Goal: Task Accomplishment & Management: Complete application form

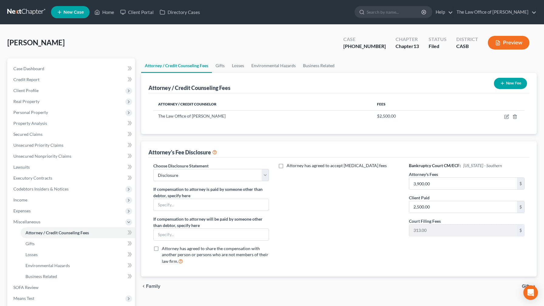
select select "0"
click at [37, 103] on span "Real Property" at bounding box center [26, 101] width 26 height 5
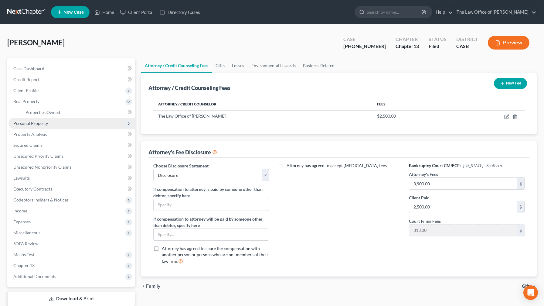
click at [42, 125] on span "Personal Property" at bounding box center [30, 122] width 35 height 5
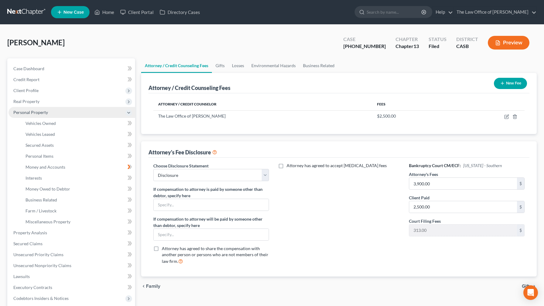
click at [42, 125] on span "Vehicles Owned" at bounding box center [40, 122] width 30 height 5
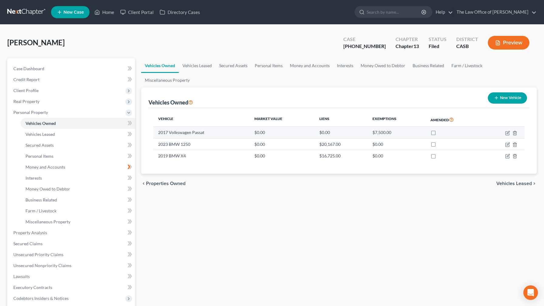
click at [507, 127] on td at bounding box center [504, 133] width 42 height 12
click at [507, 130] on icon "button" at bounding box center [507, 132] width 5 height 5
select select "0"
select select "9"
select select "2"
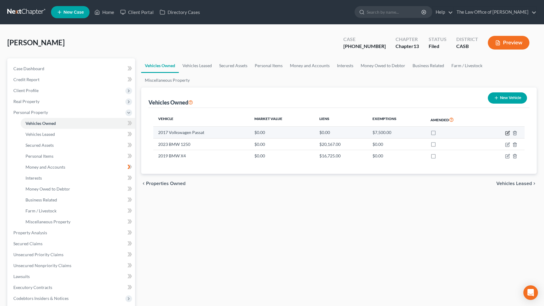
select select "0"
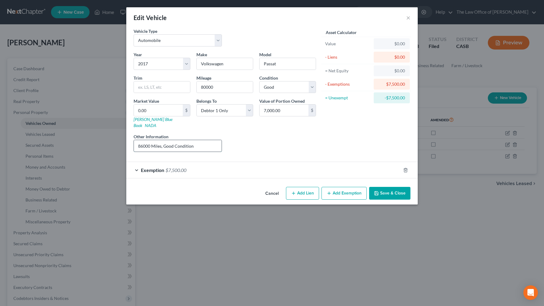
click at [213, 140] on input "86000 Miles, Good Condition" at bounding box center [178, 146] width 88 height 12
drag, startPoint x: 213, startPoint y: 137, endPoint x: 88, endPoint y: 140, distance: 125.4
click at [89, 139] on div "Edit Vehicle × Vehicle Type Select Automobile Truck Trailer Watercraft Aircraft…" at bounding box center [272, 153] width 544 height 306
click at [220, 87] on input "80000" at bounding box center [225, 87] width 56 height 12
type input "86000"
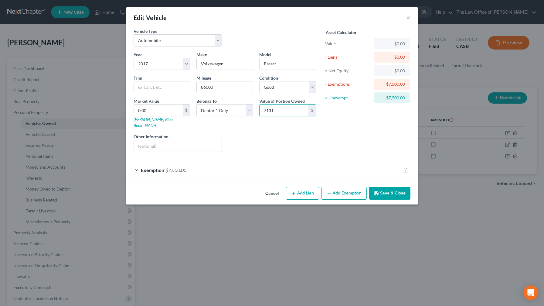
type input "7,131"
click at [394, 187] on button "Save & Close" at bounding box center [389, 193] width 41 height 13
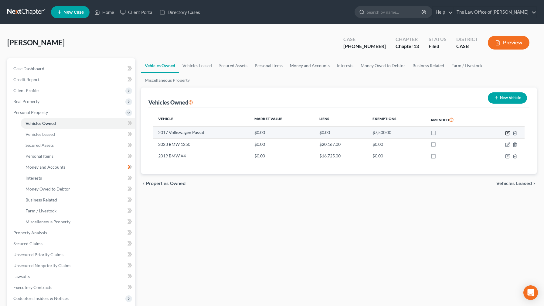
click at [507, 130] on icon "button" at bounding box center [507, 132] width 5 height 5
select select "0"
select select "9"
select select "2"
select select "0"
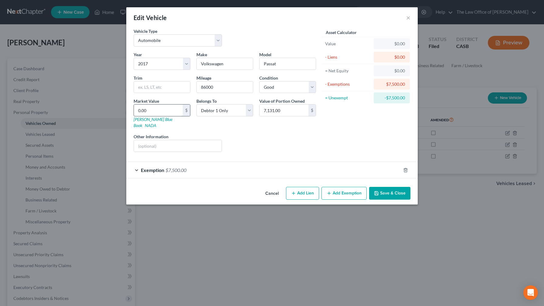
type input "7"
type input "7.00"
type input "71"
type input "71.00"
type input "713"
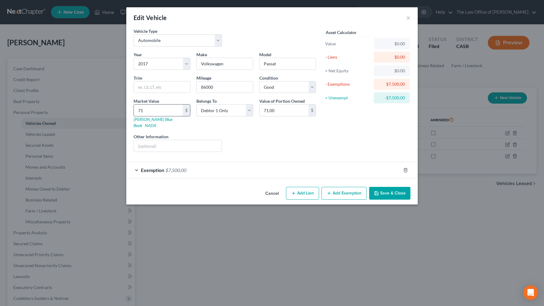
type input "713.00"
type input "7131"
type input "7,131.00"
type input "7,131"
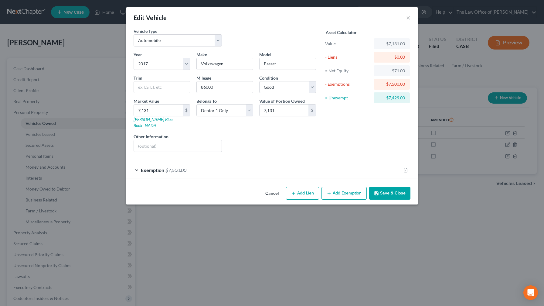
click at [388, 190] on button "Save & Close" at bounding box center [389, 193] width 41 height 13
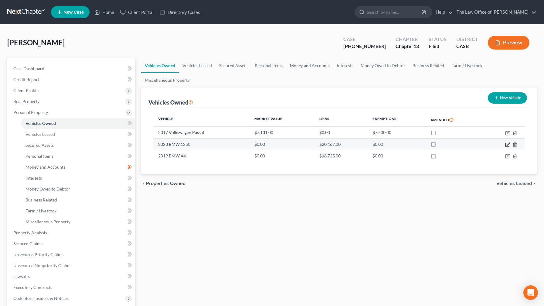
click at [509, 143] on icon "button" at bounding box center [507, 145] width 4 height 4
select select "7"
select select "3"
select select "2"
select select "0"
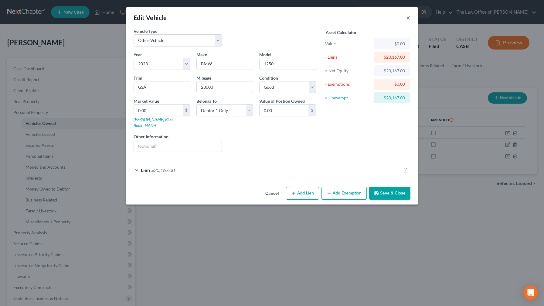
click at [409, 18] on button "×" at bounding box center [408, 17] width 4 height 7
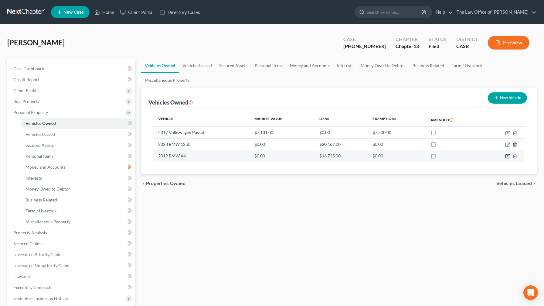
click at [509, 154] on icon "button" at bounding box center [507, 156] width 4 height 4
select select "0"
select select "7"
select select "2"
select select "4"
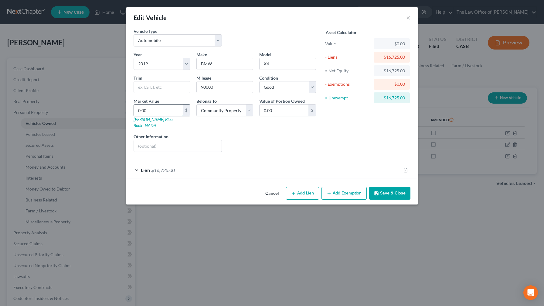
click at [168, 108] on input "0.00" at bounding box center [158, 110] width 49 height 12
type input "0"
type input "1"
type input "1.00"
type input "18"
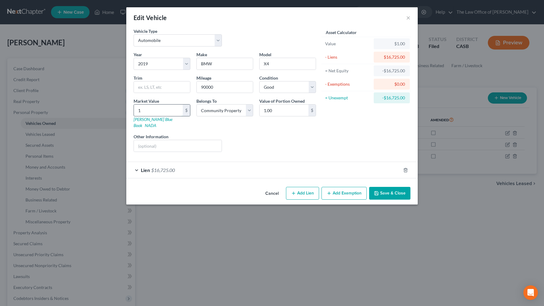
type input "18.00"
type input "188"
type input "188.00"
type input "1889"
type input "1,889.00"
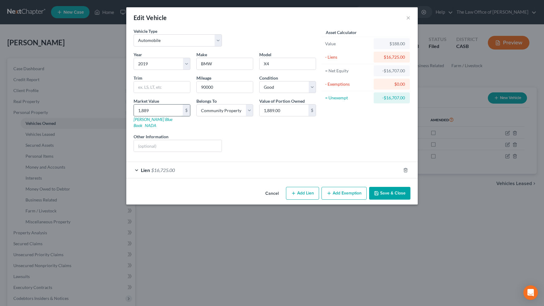
type input "1,8890"
type input "18,890.00"
type input "18,890"
click at [136, 164] on div "Lien $16,725.00" at bounding box center [263, 170] width 274 height 16
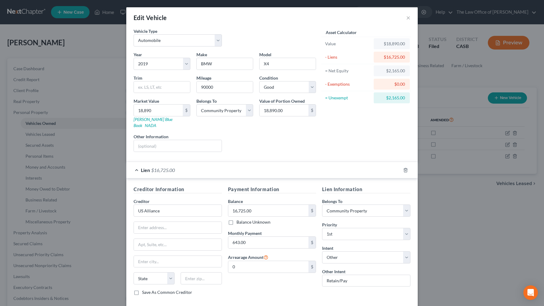
click at [136, 164] on div "Lien $16,725.00" at bounding box center [263, 170] width 274 height 16
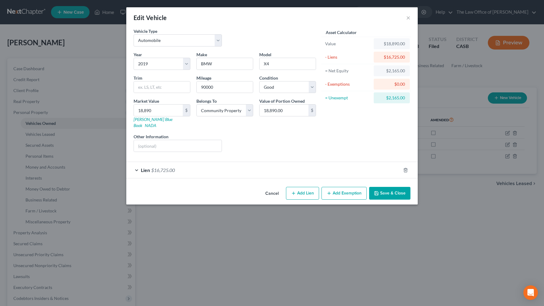
click at [344, 187] on button "Add Exemption" at bounding box center [343, 193] width 45 height 13
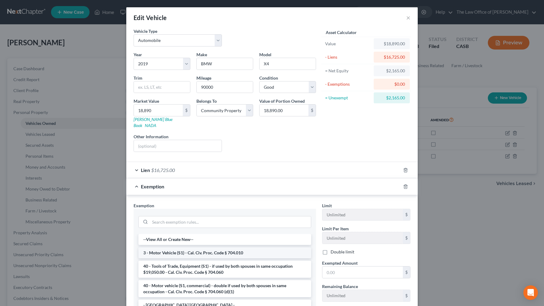
click at [234, 248] on li "3 - Motor Vehicle (S1) - Cal. Civ. Proc. Code § 704.010" at bounding box center [224, 252] width 173 height 11
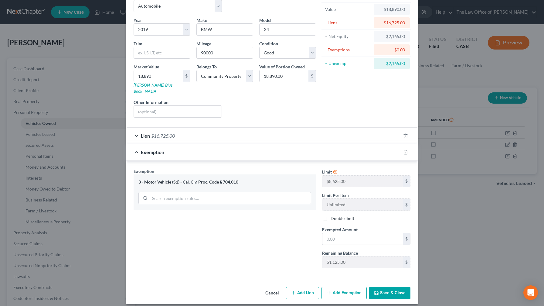
scroll to position [34, 0]
click at [356, 236] on input "text" at bounding box center [362, 239] width 80 height 12
type input "2,165"
click at [399, 287] on button "Save & Close" at bounding box center [389, 293] width 41 height 13
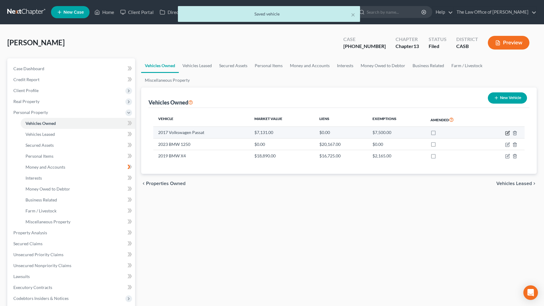
click at [507, 131] on icon "button" at bounding box center [507, 133] width 4 height 4
select select "0"
select select "9"
select select "2"
select select "0"
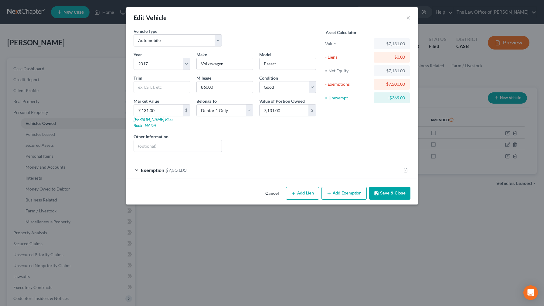
click at [137, 166] on div "Exemption $7,500.00" at bounding box center [263, 170] width 274 height 16
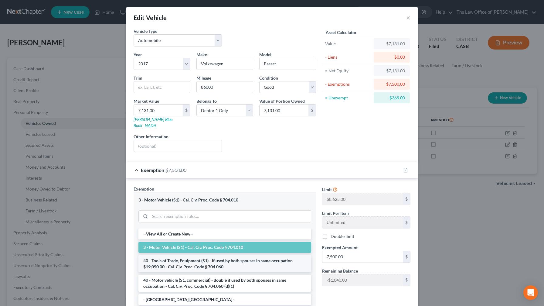
scroll to position [0, 0]
click at [344, 251] on input "7,500.00" at bounding box center [362, 257] width 80 height 12
type input "7"
type input "7,131"
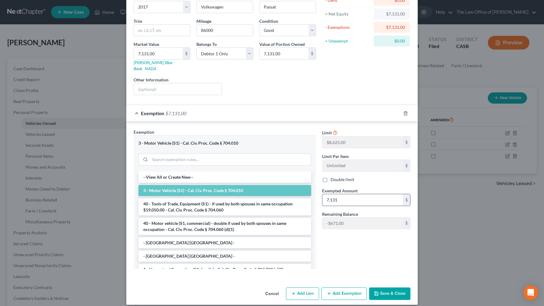
scroll to position [56, 0]
click at [397, 287] on button "Save & Close" at bounding box center [389, 293] width 41 height 13
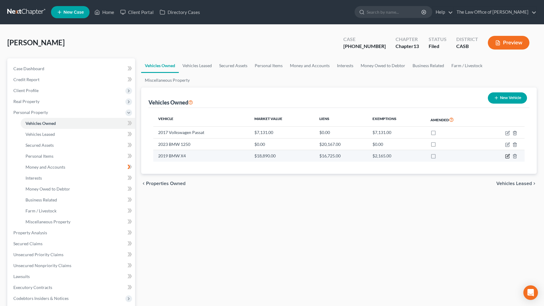
click at [508, 154] on icon "button" at bounding box center [507, 155] width 3 height 3
select select "0"
select select "7"
select select "2"
select select "4"
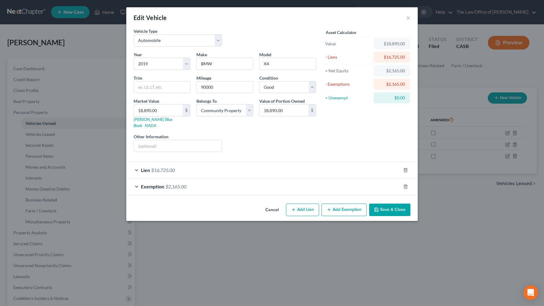
click at [271, 204] on button "Cancel" at bounding box center [271, 210] width 23 height 12
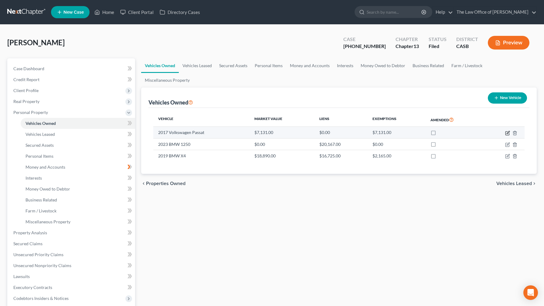
click at [507, 130] on icon "button" at bounding box center [507, 132] width 5 height 5
select select "0"
select select "9"
select select "2"
select select "0"
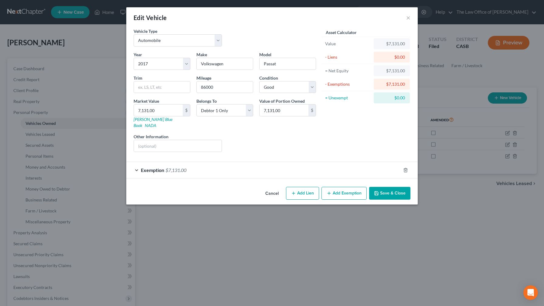
click at [168, 168] on div "Exemption $7,131.00" at bounding box center [263, 170] width 274 height 16
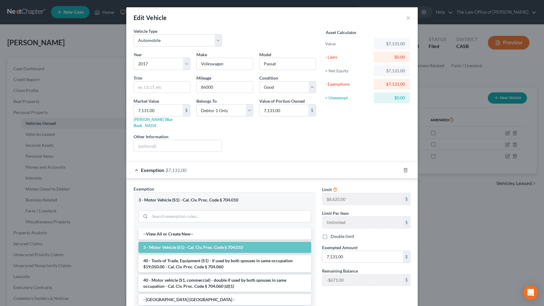
scroll to position [0, 0]
click at [406, 20] on button "×" at bounding box center [408, 17] width 4 height 7
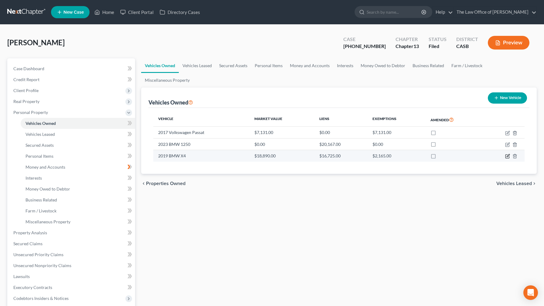
click at [507, 154] on icon "button" at bounding box center [507, 156] width 5 height 5
select select "0"
select select "7"
select select "2"
select select "4"
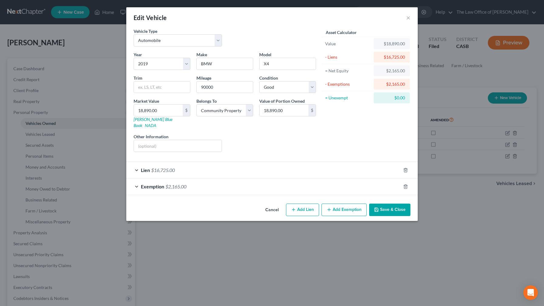
click at [173, 183] on span "$2,165.00" at bounding box center [175, 186] width 21 height 6
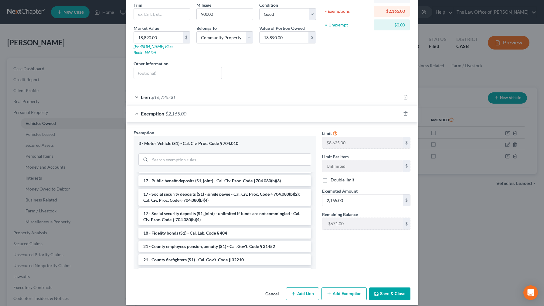
scroll to position [73, 0]
type input "1"
type input "1,494"
click at [392, 287] on button "Save & Close" at bounding box center [389, 293] width 41 height 13
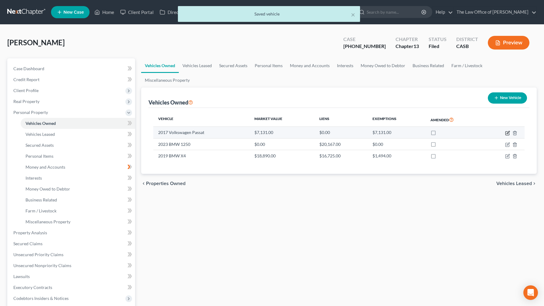
click at [506, 130] on icon "button" at bounding box center [507, 132] width 5 height 5
select select "0"
select select "9"
select select "2"
select select "0"
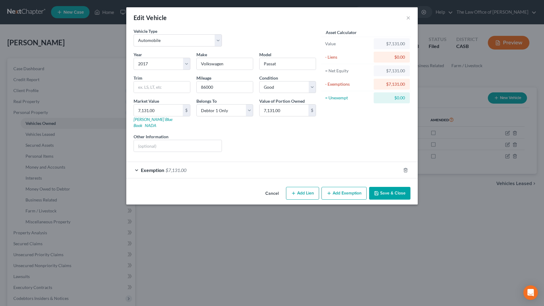
click at [178, 167] on span "$7,131.00" at bounding box center [175, 170] width 21 height 6
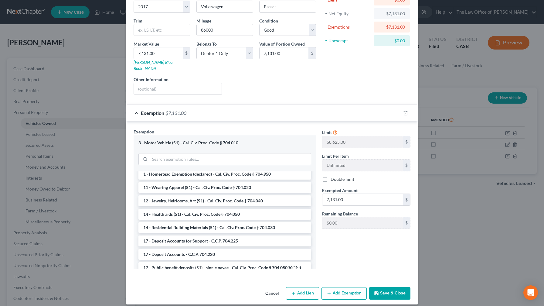
scroll to position [56, 0]
click at [396, 288] on button "Save & Close" at bounding box center [389, 293] width 41 height 13
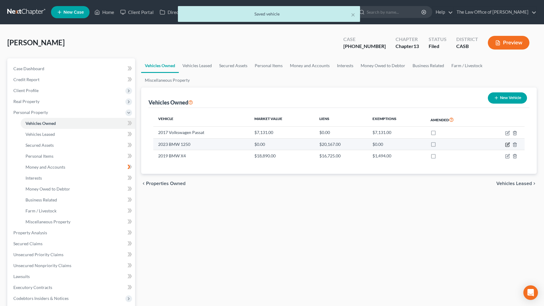
click at [507, 142] on icon "button" at bounding box center [507, 143] width 3 height 3
select select "7"
select select "3"
select select "2"
select select "0"
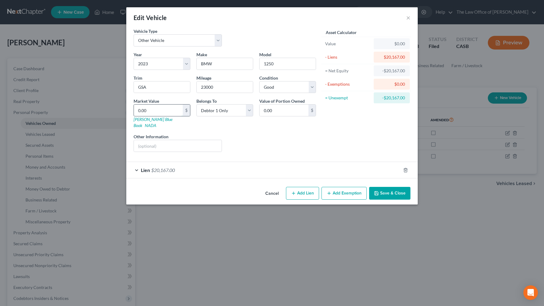
drag, startPoint x: 165, startPoint y: 113, endPoint x: 162, endPoint y: 112, distance: 3.3
type input "1"
type input "1.00"
type input "12"
type input "12.00"
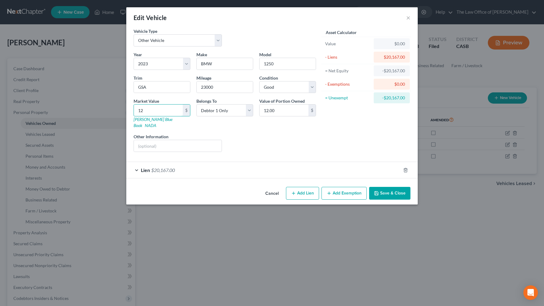
type input "127"
type input "127.00"
type input "1270"
type input "1,270.00"
type input "1,2700"
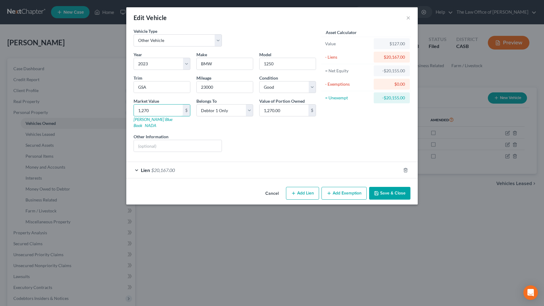
type input "12,700.00"
type input "12,700"
click at [149, 167] on div "Lien $20,167.00" at bounding box center [263, 170] width 274 height 16
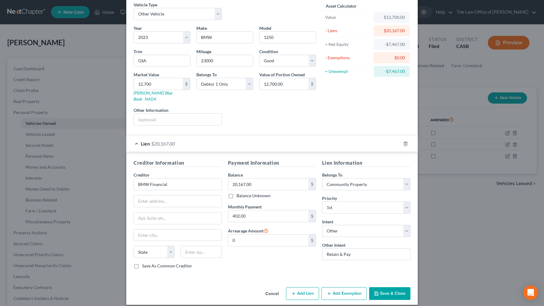
scroll to position [26, 0]
click at [393, 287] on button "Save & Close" at bounding box center [389, 293] width 41 height 13
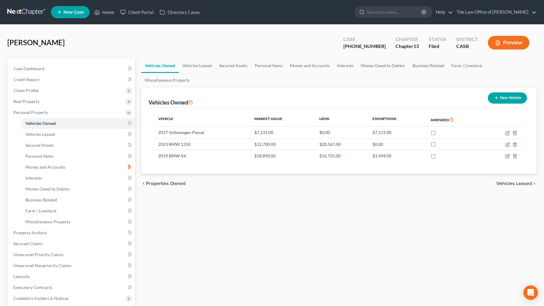
click at [502, 181] on span "Vehicles Leased" at bounding box center [514, 183] width 36 height 5
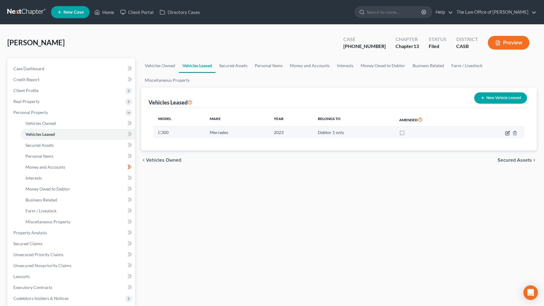
click at [509, 131] on icon "button" at bounding box center [507, 133] width 4 height 4
select select "0"
select select "3"
select select "0"
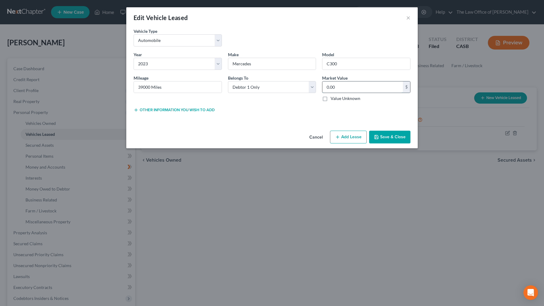
click at [347, 87] on input "0.00" at bounding box center [362, 87] width 80 height 12
type input "0"
type input "31,236"
click at [175, 112] on button "Other information you wish to add" at bounding box center [174, 109] width 81 height 5
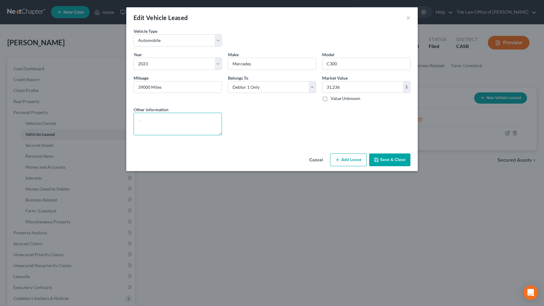
click at [176, 120] on textarea at bounding box center [178, 124] width 88 height 22
type textarea "Vehicle is subject to lease purchase option in addition to remaining lease paym…"
click at [385, 164] on button "Save & Close" at bounding box center [389, 159] width 41 height 13
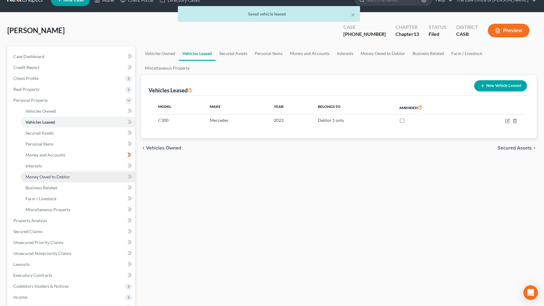
scroll to position [13, 0]
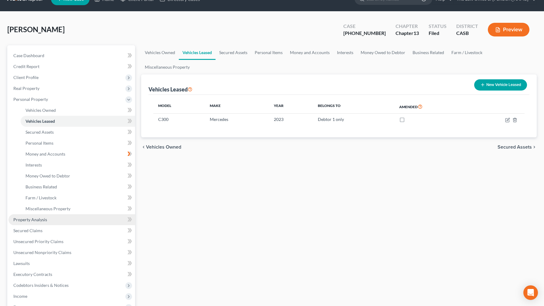
click at [47, 218] on link "Property Analysis" at bounding box center [71, 219] width 127 height 11
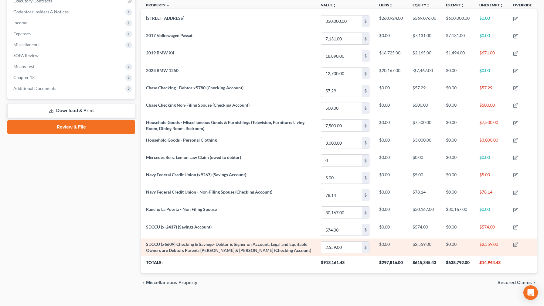
scroll to position [176, 0]
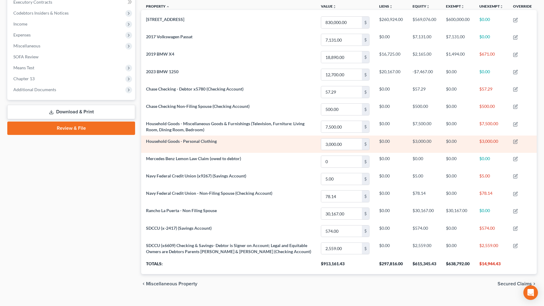
click at [514, 144] on td at bounding box center [522, 143] width 29 height 17
click at [516, 143] on icon "button" at bounding box center [515, 141] width 5 height 5
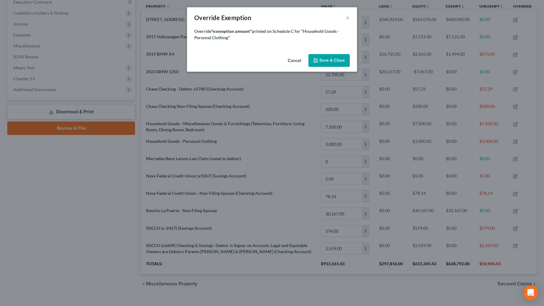
click at [293, 59] on button "Cancel" at bounding box center [294, 61] width 23 height 12
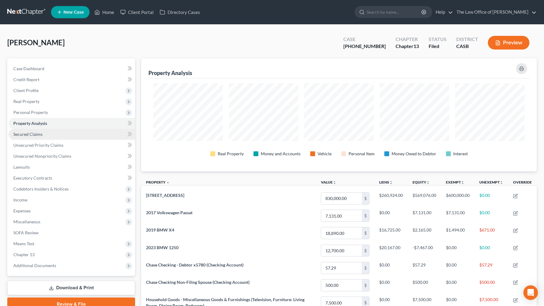
scroll to position [0, 0]
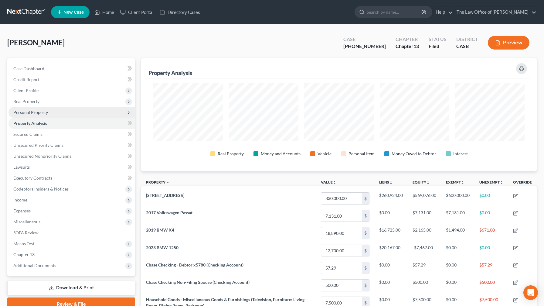
click at [38, 113] on span "Personal Property" at bounding box center [30, 112] width 35 height 5
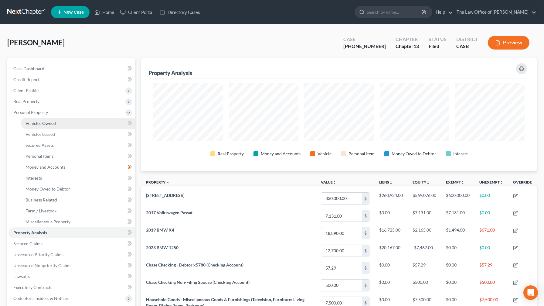
click at [52, 121] on span "Vehicles Owned" at bounding box center [40, 122] width 30 height 5
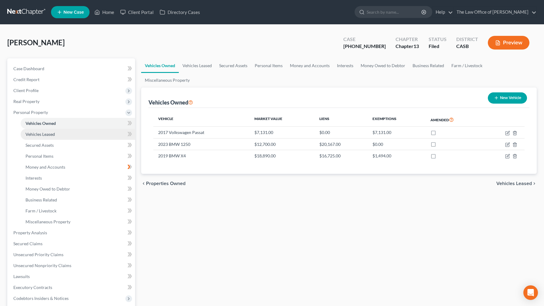
click at [50, 135] on span "Vehicles Leased" at bounding box center [39, 133] width 29 height 5
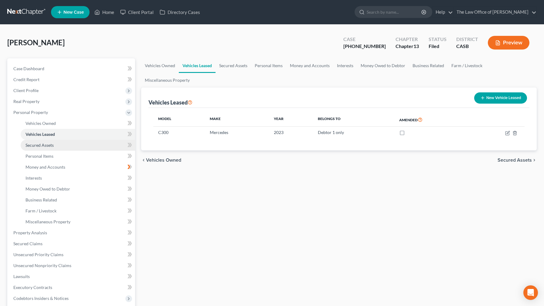
click at [48, 143] on span "Secured Assets" at bounding box center [39, 144] width 28 height 5
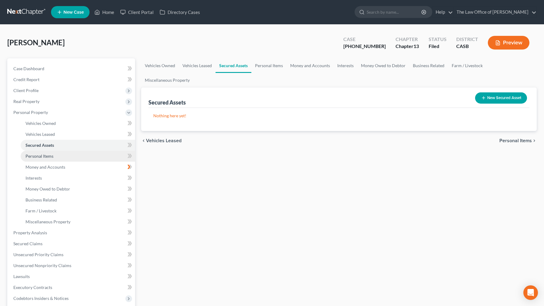
click at [47, 156] on span "Personal Items" at bounding box center [39, 155] width 28 height 5
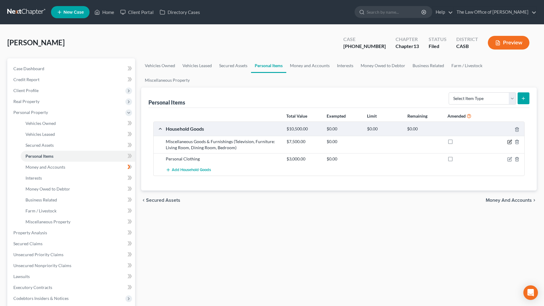
click at [510, 139] on icon "button" at bounding box center [509, 141] width 5 height 5
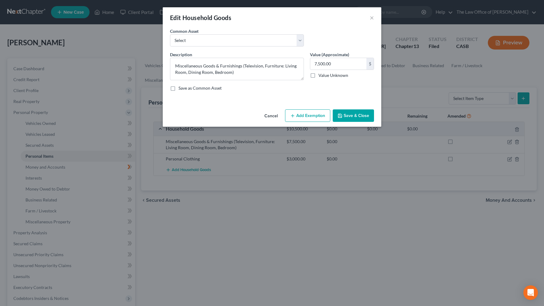
click at [318, 119] on button "Add Exemption" at bounding box center [307, 115] width 45 height 13
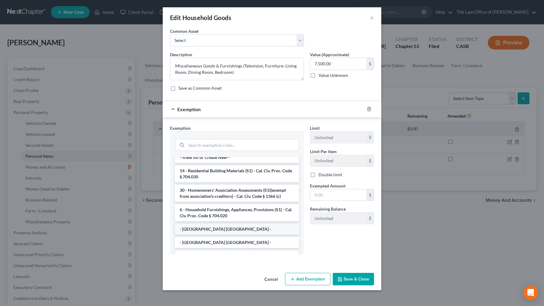
scroll to position [5, 0]
click at [247, 210] on li "6 - Household Furnishings, Appliances, Provisions (S1) - Cal. Civ. Proc. Code §…" at bounding box center [237, 212] width 124 height 17
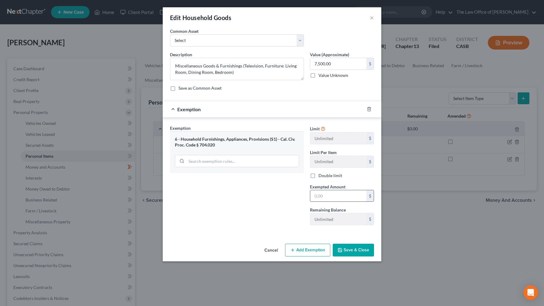
click at [326, 197] on input "text" at bounding box center [338, 196] width 56 height 12
type input "7,500"
click at [348, 253] on button "Save & Close" at bounding box center [353, 249] width 41 height 13
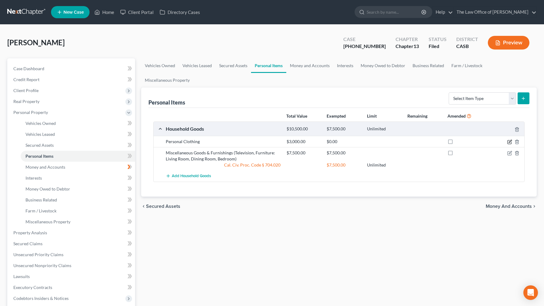
click at [510, 139] on icon "button" at bounding box center [509, 141] width 5 height 5
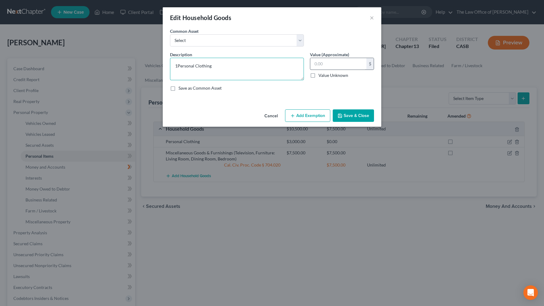
type textarea "Personal Clothing"
type input "1,500"
click at [312, 120] on button "Add Exemption" at bounding box center [307, 115] width 45 height 13
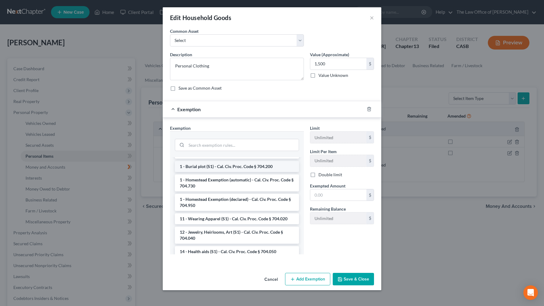
scroll to position [116, 0]
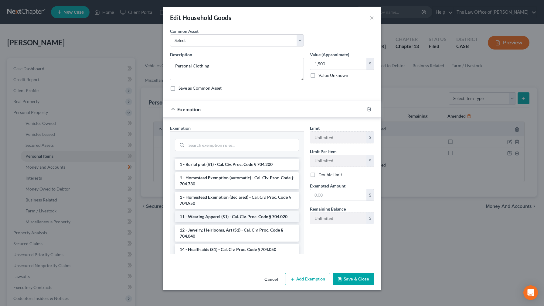
click at [237, 221] on li "11 - Wearing Apparel (S1) - Cal. Civ. Proc. Code § 704.020" at bounding box center [237, 216] width 124 height 11
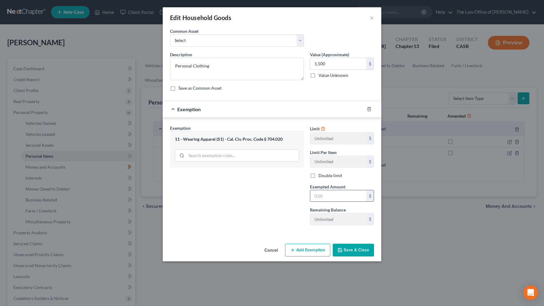
click at [330, 194] on input "text" at bounding box center [338, 196] width 56 height 12
type input "1,500"
click at [362, 249] on button "Save & Close" at bounding box center [353, 249] width 41 height 13
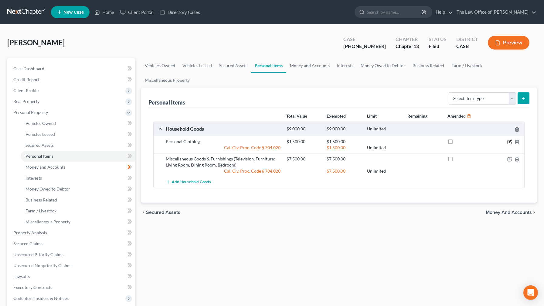
click at [508, 139] on icon "button" at bounding box center [509, 141] width 5 height 5
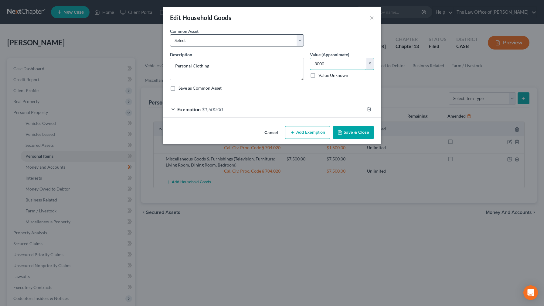
type input "3,000"
click at [194, 113] on div "Exemption $1,500.00" at bounding box center [264, 109] width 202 height 16
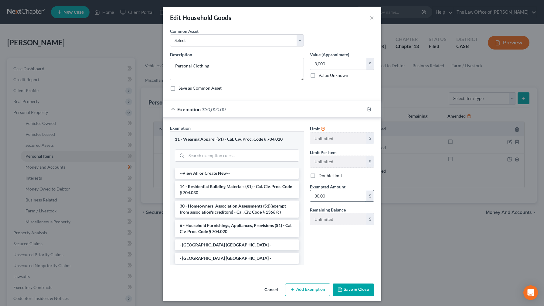
type input "3,000"
click at [350, 288] on button "Save & Close" at bounding box center [353, 289] width 41 height 13
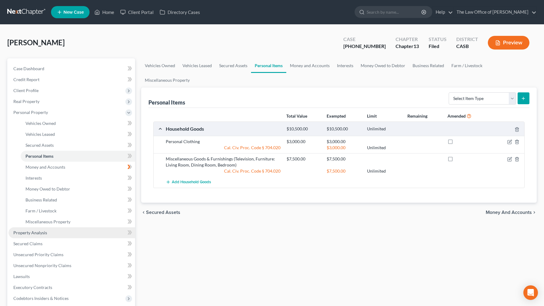
click at [33, 230] on span "Property Analysis" at bounding box center [30, 232] width 34 height 5
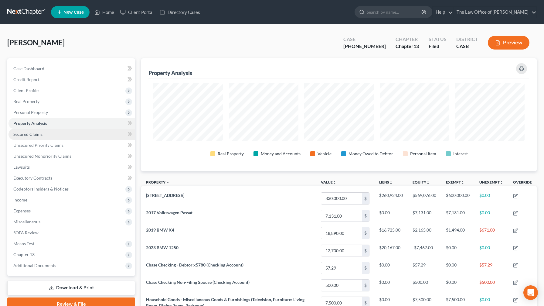
click at [47, 139] on link "Secured Claims" at bounding box center [71, 134] width 127 height 11
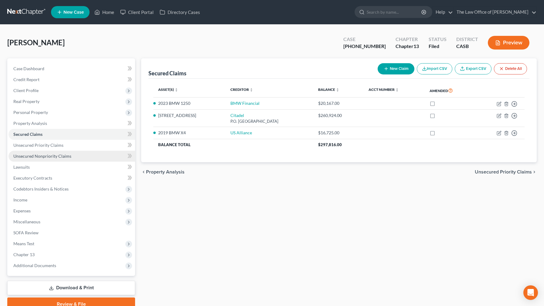
click at [46, 151] on link "Unsecured Nonpriority Claims" at bounding box center [71, 156] width 127 height 11
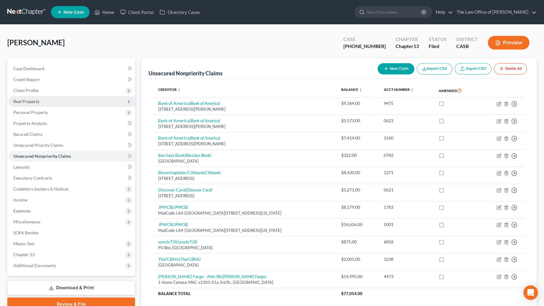
click at [31, 100] on span "Real Property" at bounding box center [26, 101] width 26 height 5
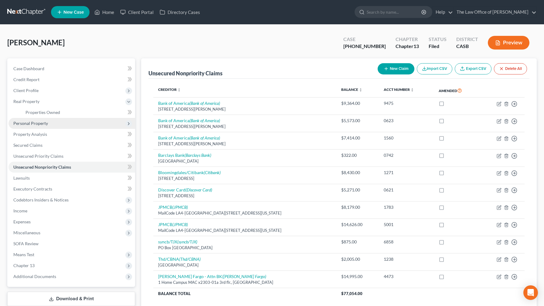
click at [34, 122] on span "Personal Property" at bounding box center [30, 122] width 35 height 5
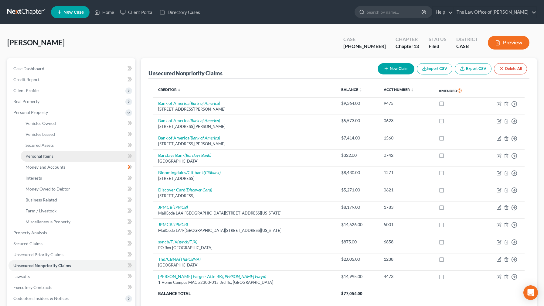
click at [46, 157] on span "Personal Items" at bounding box center [39, 155] width 28 height 5
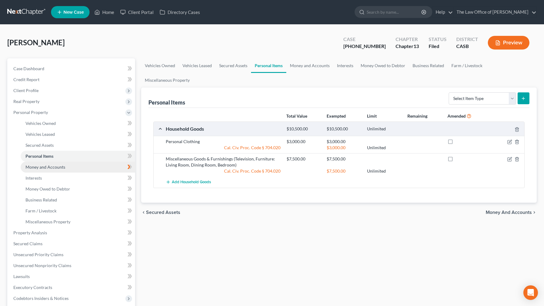
click at [46, 170] on link "Money and Accounts" at bounding box center [78, 166] width 114 height 11
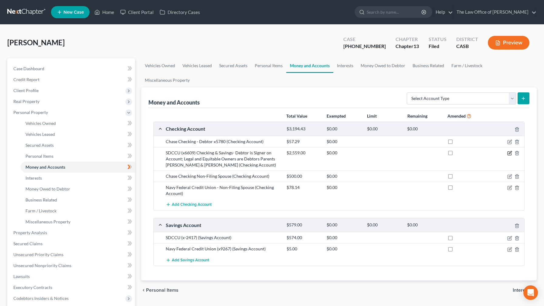
click at [510, 151] on icon "button" at bounding box center [509, 153] width 5 height 5
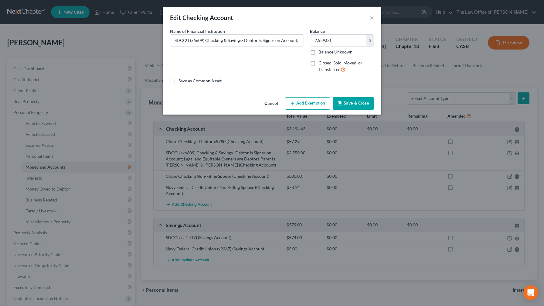
click at [301, 105] on button "Add Exemption" at bounding box center [307, 103] width 45 height 13
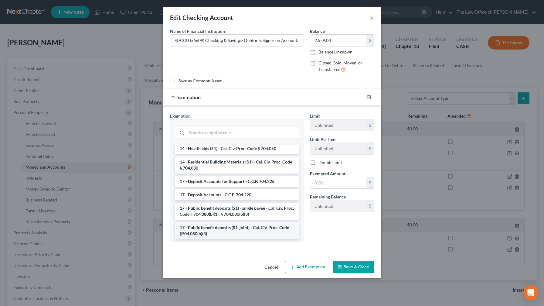
scroll to position [204, 0]
click at [269, 268] on button "Cancel" at bounding box center [270, 267] width 23 height 12
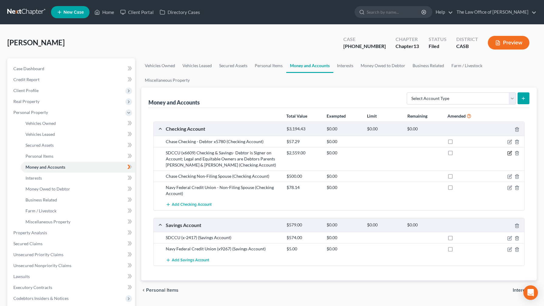
click at [510, 151] on icon "button" at bounding box center [509, 153] width 5 height 5
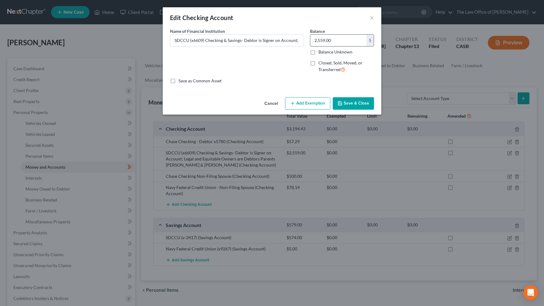
click at [353, 38] on input "2,559.00" at bounding box center [338, 41] width 56 height 12
type input "2"
click at [292, 42] on input "SDCCU (x6609) Checking & Savings- Debtor is Signer on Account; Legal and Equita…" at bounding box center [236, 41] width 133 height 12
type input "SDCCU (x6609) Checking & Savings- Debtor is Signer on Account; Legal and Equita…"
click at [342, 101] on icon "button" at bounding box center [339, 103] width 5 height 5
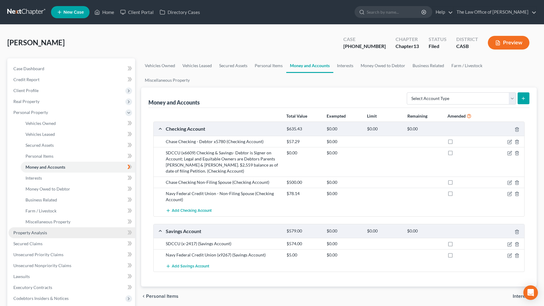
click at [49, 236] on link "Property Analysis" at bounding box center [71, 232] width 127 height 11
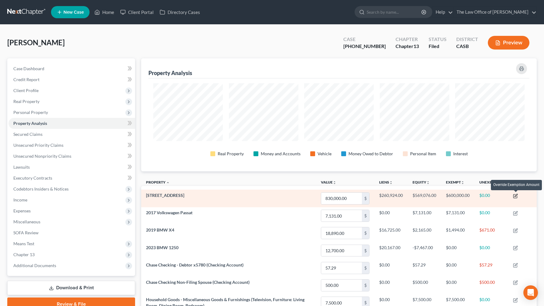
click at [517, 195] on icon "button" at bounding box center [515, 195] width 3 height 3
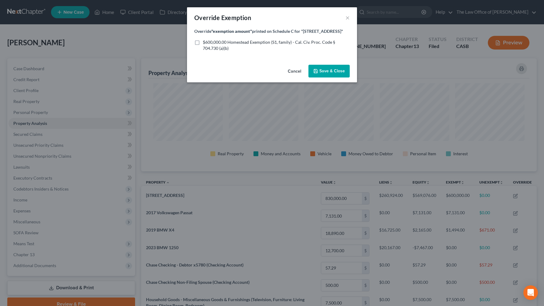
click at [295, 75] on button "Cancel" at bounding box center [294, 71] width 23 height 12
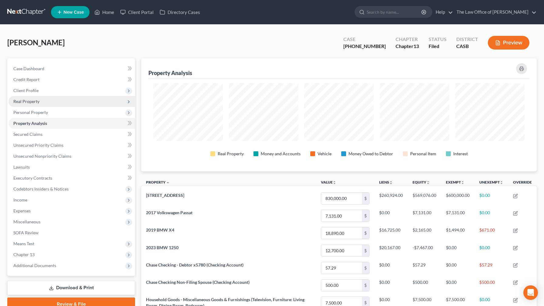
click at [29, 100] on span "Real Property" at bounding box center [26, 101] width 26 height 5
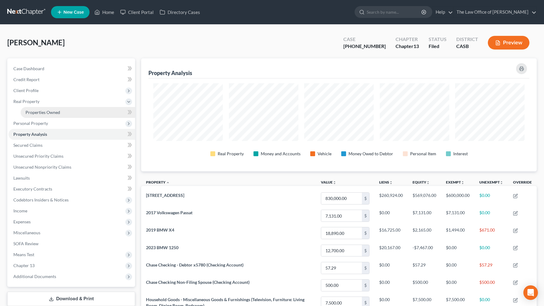
click at [50, 109] on link "Properties Owned" at bounding box center [78, 112] width 114 height 11
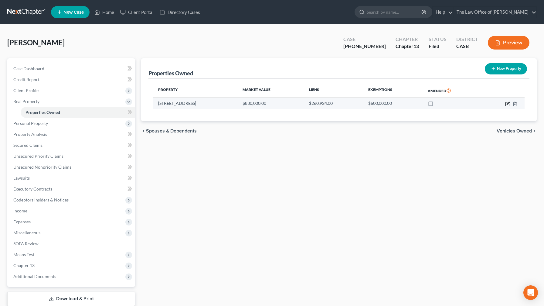
click at [505, 103] on icon "button" at bounding box center [507, 104] width 4 height 4
select select "4"
select select "0"
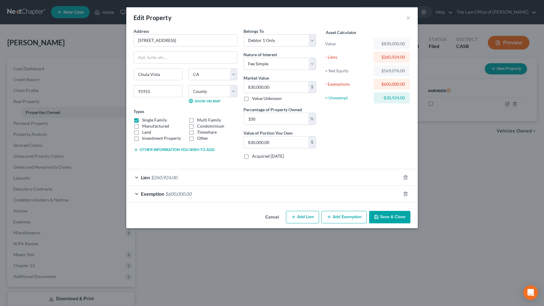
click at [233, 194] on div "Exemption $600,000.00" at bounding box center [263, 193] width 274 height 16
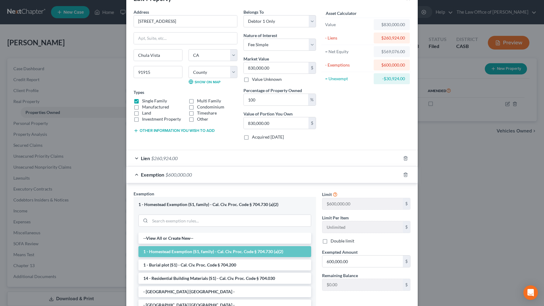
scroll to position [22, 0]
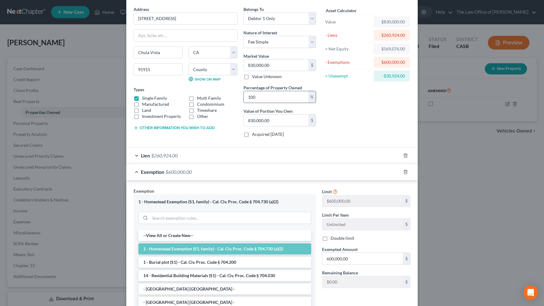
click at [298, 103] on div "100 %" at bounding box center [279, 97] width 73 height 12
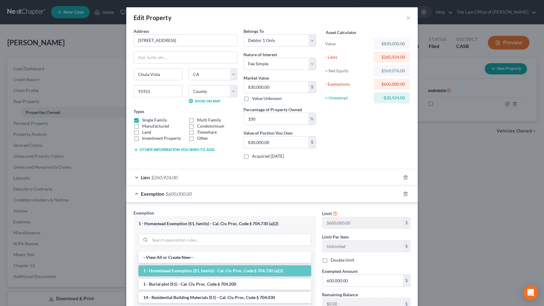
scroll to position [0, 0]
click at [298, 103] on div "Belongs To * Select Debtor 1 Only Debtor 2 Only Debtor 1 And Debtor 2 Only At L…" at bounding box center [279, 96] width 79 height 136
type input "8"
type input "8.00"
type input "83"
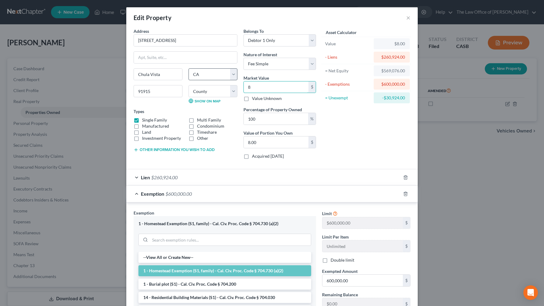
type input "83.00"
type input "838"
type input "838.00"
type input "8387"
type input "8,387.00"
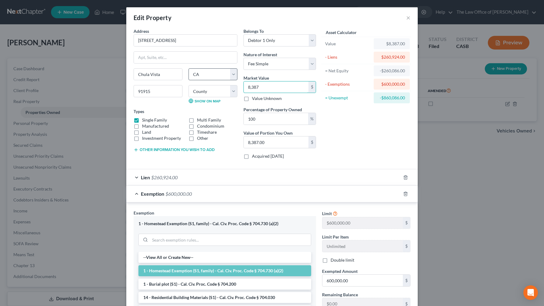
type input "8,3870"
type input "83,870.00"
type input "83,8700"
type input "838,700.00"
type input "838,700"
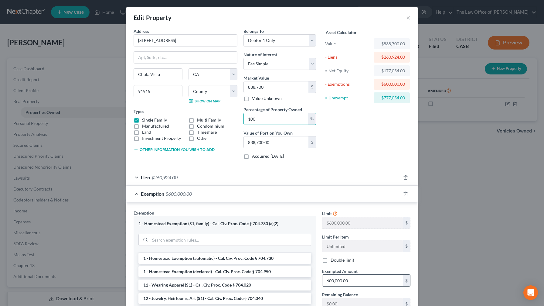
click at [393, 281] on input "600,000.00" at bounding box center [362, 280] width 80 height 12
type input "6"
type input "577,776"
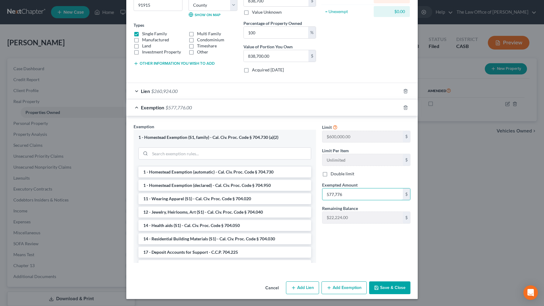
scroll to position [86, 0]
click at [384, 289] on button "Save & Close" at bounding box center [389, 287] width 41 height 13
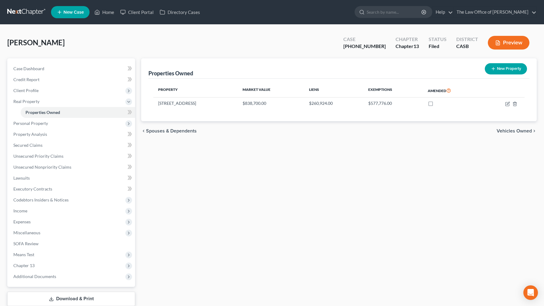
scroll to position [0, 0]
click at [65, 272] on span "Additional Documents" at bounding box center [71, 276] width 127 height 11
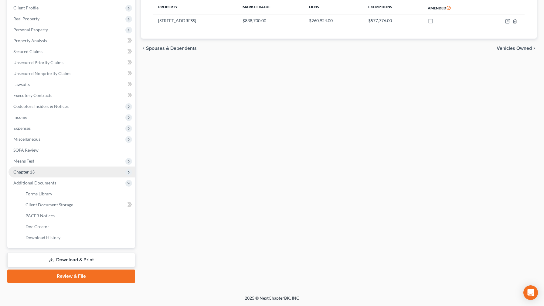
scroll to position [83, 0]
click at [71, 278] on link "Review & File" at bounding box center [71, 275] width 128 height 13
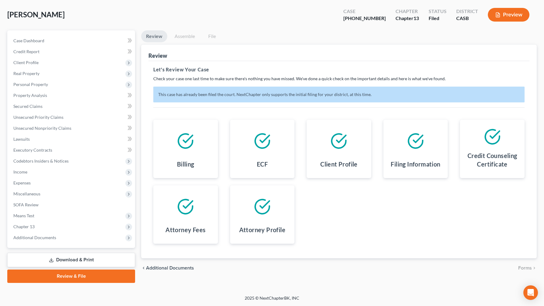
scroll to position [28, 0]
click at [183, 36] on link "Assemble" at bounding box center [185, 36] width 30 height 12
click at [87, 257] on link "Download & Print" at bounding box center [71, 259] width 128 height 14
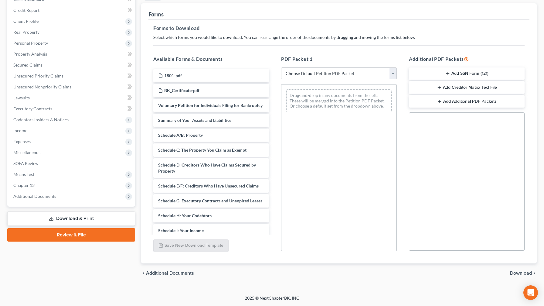
scroll to position [69, 0]
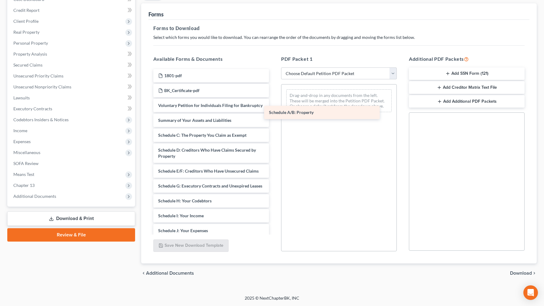
drag, startPoint x: 223, startPoint y: 135, endPoint x: 334, endPoint y: 113, distance: 113.0
click at [274, 112] on div "Schedule A/B: Property 1801-pdf BK_Certificate-pdf Voluntary Petition for Indiv…" at bounding box center [210, 218] width 125 height 299
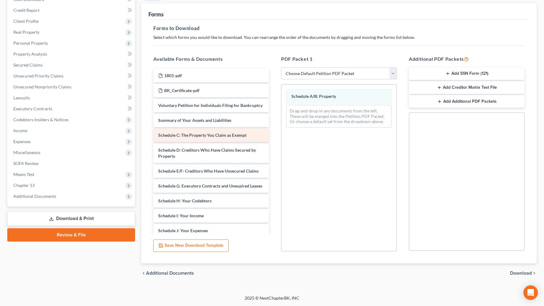
click at [208, 139] on div "Schedule C: The Property You Claim as Exempt" at bounding box center [211, 134] width 116 height 13
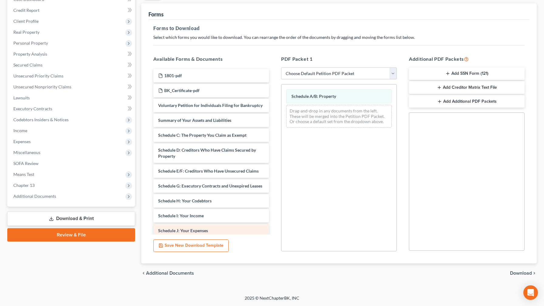
click at [197, 225] on div "Schedule J: Your Expenses" at bounding box center [211, 230] width 116 height 13
select select "0"
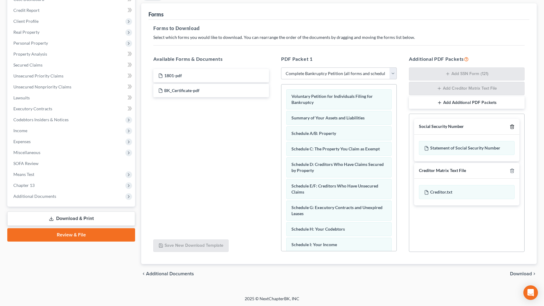
click at [513, 128] on icon "button" at bounding box center [511, 127] width 3 height 4
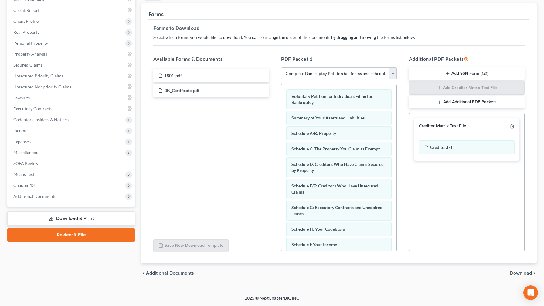
click at [513, 128] on icon "button" at bounding box center [511, 126] width 3 height 4
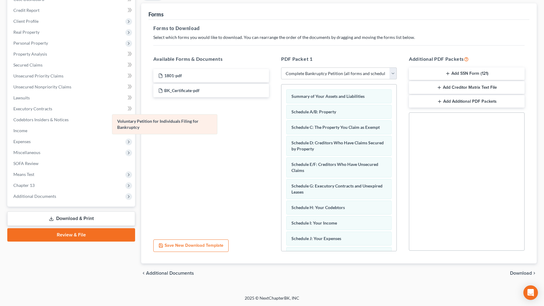
drag, startPoint x: 347, startPoint y: 94, endPoint x: 174, endPoint y: 119, distance: 175.1
click at [281, 119] on div "Voluntary Petition for Individuals Filing for Bankruptcy Voluntary Petition for…" at bounding box center [338, 253] width 115 height 338
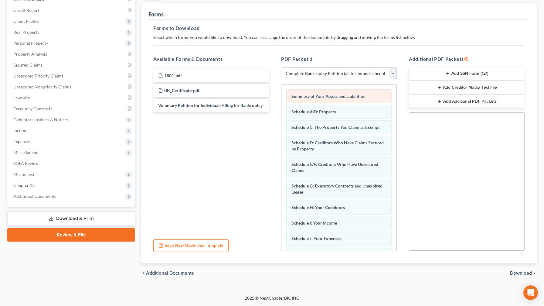
click at [341, 97] on span "Summary of Your Assets and Liabilities" at bounding box center [327, 95] width 73 height 5
click at [341, 107] on div "Schedule A/B: Property" at bounding box center [338, 112] width 105 height 14
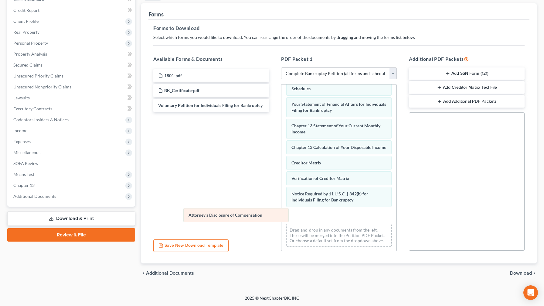
scroll to position [156, 0]
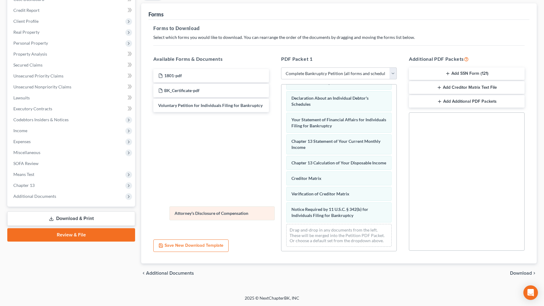
drag, startPoint x: 345, startPoint y: 215, endPoint x: 228, endPoint y: 213, distance: 116.9
click at [281, 213] on div "Attorney's Disclosure of Compensation Summary of Your Assets and Liabilities Sc…" at bounding box center [338, 90] width 115 height 323
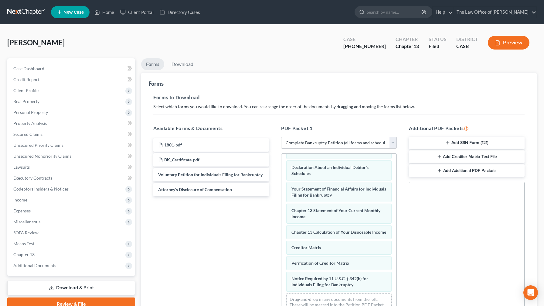
scroll to position [0, 0]
click at [182, 64] on link "Download" at bounding box center [183, 64] width 32 height 12
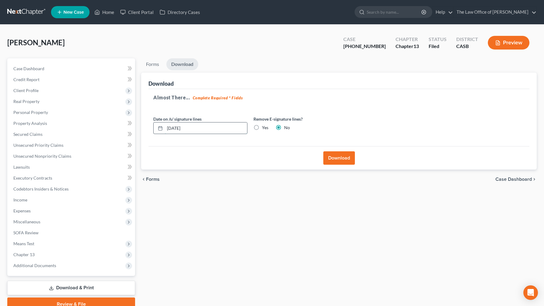
click at [214, 130] on input "[DATE]" at bounding box center [206, 128] width 82 height 12
type input "[DATE]"
click at [262, 128] on label "Yes" at bounding box center [265, 127] width 6 height 6
click at [264, 128] on input "Yes" at bounding box center [266, 126] width 4 height 4
radio input "true"
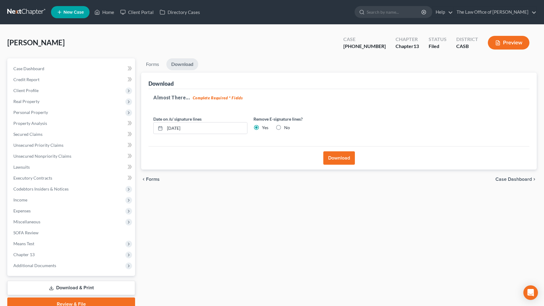
click at [284, 128] on label "No" at bounding box center [287, 127] width 6 height 6
click at [286, 128] on input "No" at bounding box center [288, 126] width 4 height 4
radio input "true"
radio input "false"
click at [346, 161] on button "Download" at bounding box center [339, 157] width 32 height 13
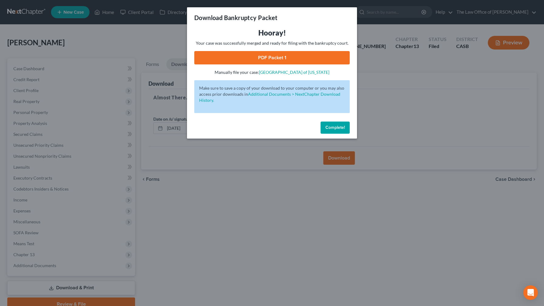
click at [277, 60] on link "PDF Packet 1" at bounding box center [271, 57] width 155 height 13
click at [335, 125] on span "Complete!" at bounding box center [334, 127] width 19 height 5
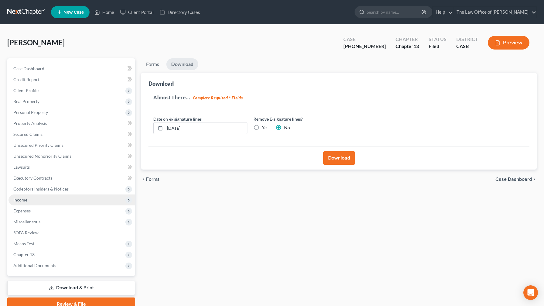
click at [37, 202] on span "Income" at bounding box center [71, 199] width 127 height 11
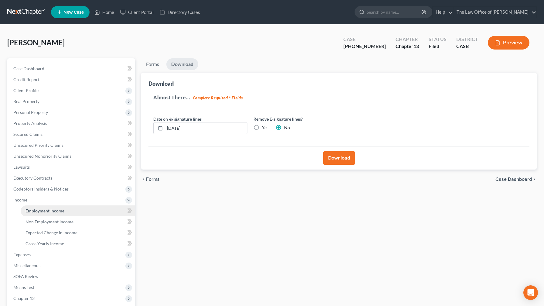
click at [54, 210] on span "Employment Income" at bounding box center [44, 210] width 39 height 5
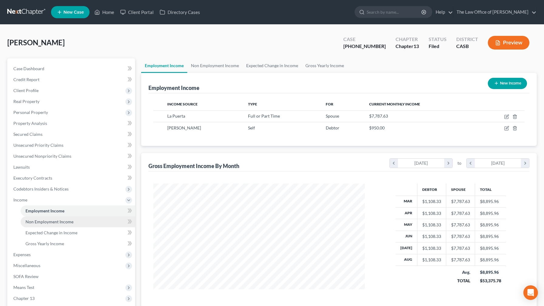
scroll to position [109, 224]
click at [57, 223] on span "Non Employment Income" at bounding box center [49, 221] width 48 height 5
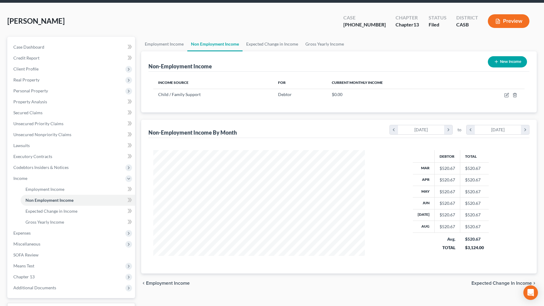
scroll to position [22, 0]
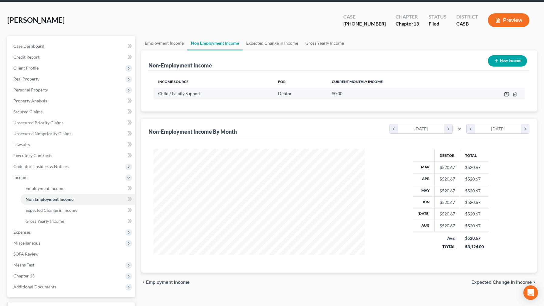
click at [507, 95] on icon "button" at bounding box center [506, 94] width 5 height 5
select select "7"
select select "0"
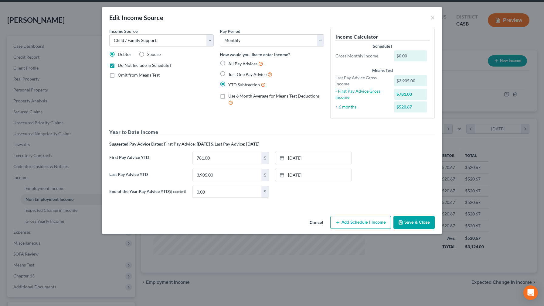
click at [377, 224] on button "Add Schedule I Income" at bounding box center [360, 222] width 61 height 13
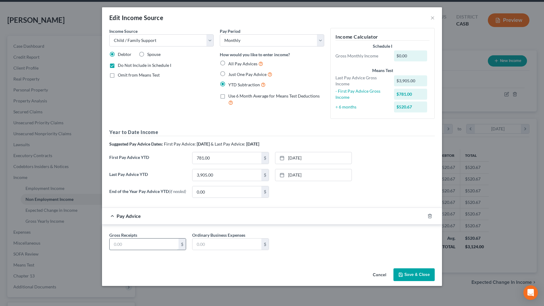
click at [147, 244] on input "text" at bounding box center [144, 244] width 69 height 12
type input "0"
click at [408, 276] on button "Save & Close" at bounding box center [413, 274] width 41 height 13
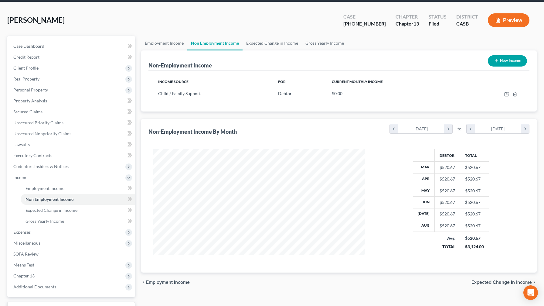
click at [496, 20] on icon "button" at bounding box center [498, 20] width 4 height 5
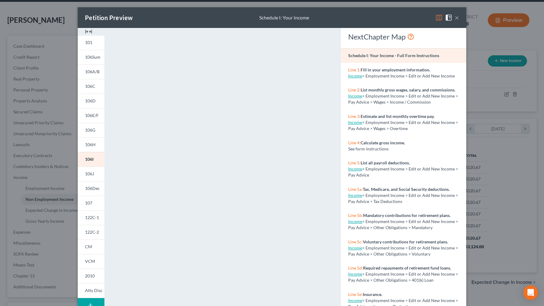
click at [457, 19] on button "×" at bounding box center [457, 17] width 4 height 7
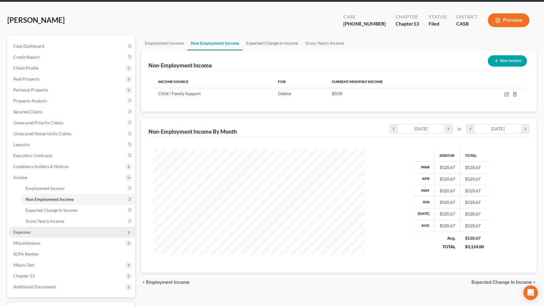
click at [40, 236] on span "Expenses" at bounding box center [71, 231] width 127 height 11
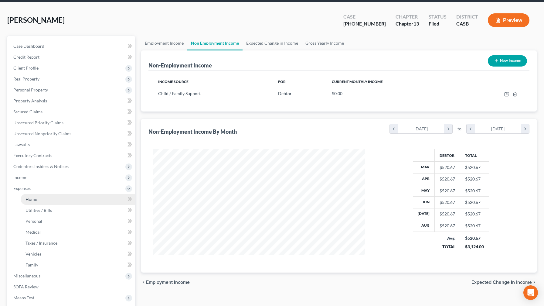
click at [53, 196] on link "Home" at bounding box center [78, 199] width 114 height 11
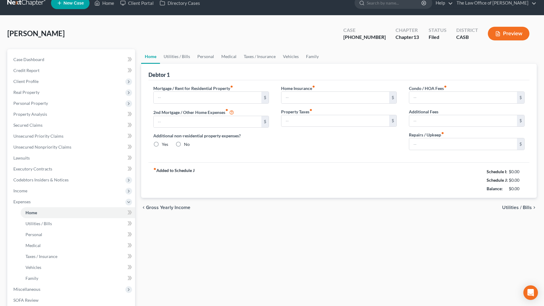
type input "2,335.00"
type input "0.00"
radio input "true"
type input "0.00"
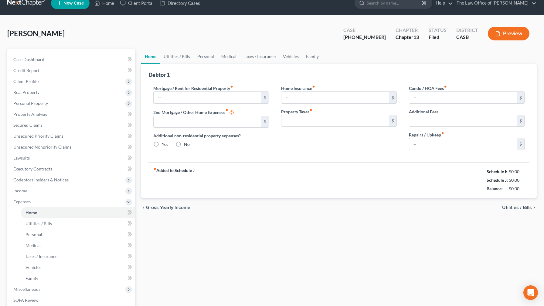
type input "127.00"
type input "0.00"
type input "20.00"
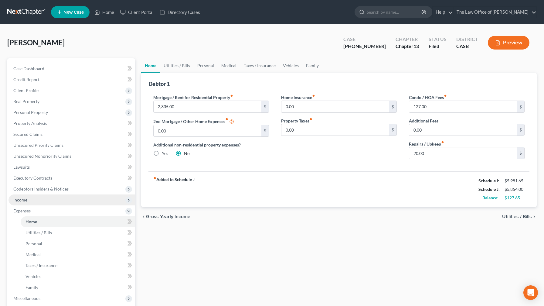
click at [71, 202] on span "Income" at bounding box center [71, 199] width 127 height 11
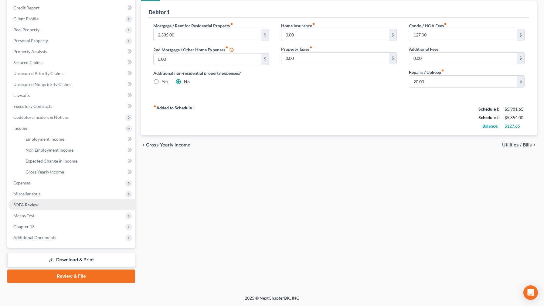
scroll to position [72, 0]
click at [94, 262] on link "Download & Print" at bounding box center [71, 259] width 128 height 14
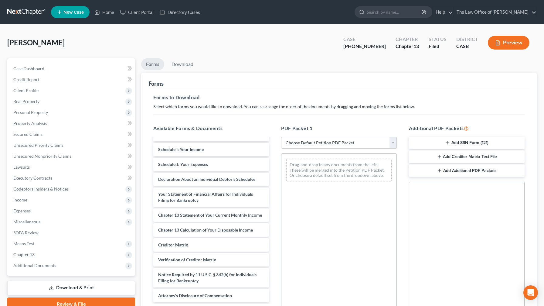
scroll to position [150, 0]
select select "0"
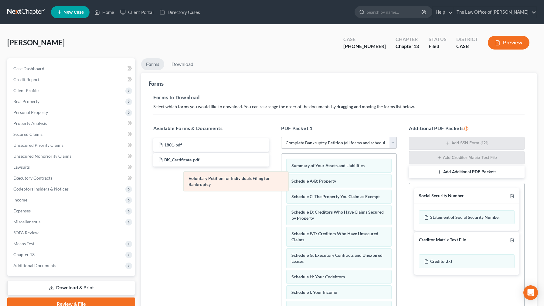
drag, startPoint x: 327, startPoint y: 167, endPoint x: 218, endPoint y: 181, distance: 109.2
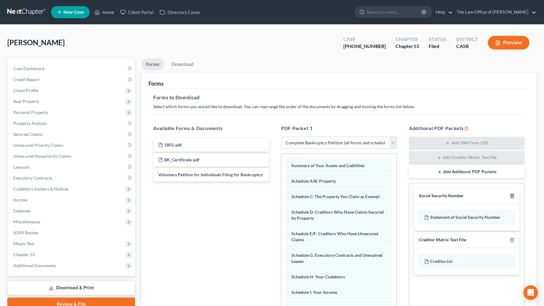
click at [513, 197] on icon "button" at bounding box center [511, 196] width 3 height 4
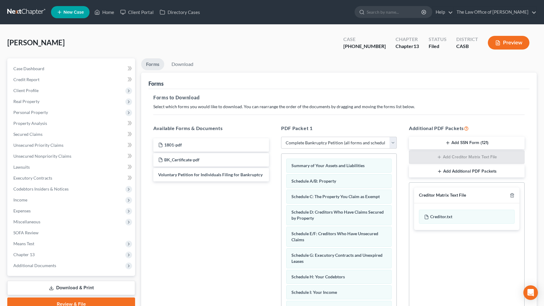
click at [513, 197] on icon "button" at bounding box center [511, 195] width 3 height 4
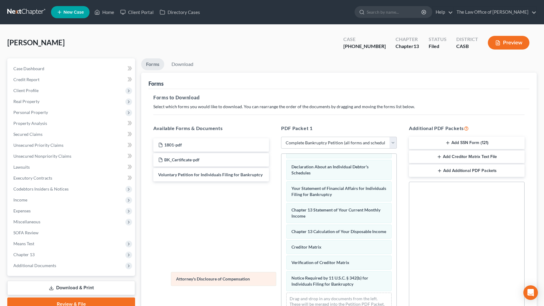
scroll to position [156, 0]
drag, startPoint x: 318, startPoint y: 286, endPoint x: 194, endPoint y: 279, distance: 123.8
click at [281, 279] on div "Attorney's Disclosure of Compensation Summary of Your Assets and Liabilities Sc…" at bounding box center [338, 159] width 115 height 323
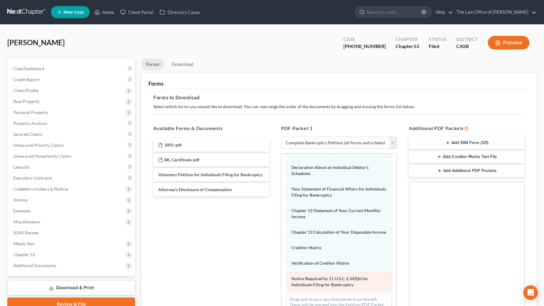
click at [334, 285] on span "Notice Required by 11 U.S.C. § 342(b) for Individuals Filing for Bankruptcy" at bounding box center [329, 281] width 77 height 11
click at [188, 63] on link "Download" at bounding box center [183, 64] width 32 height 12
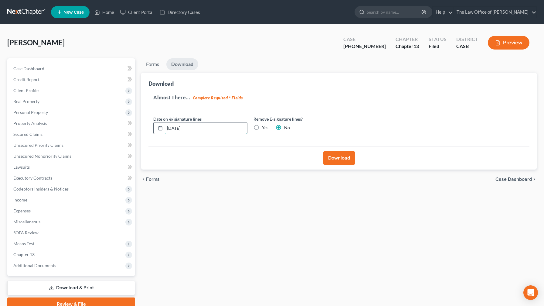
click at [213, 127] on input "[DATE]" at bounding box center [206, 128] width 82 height 12
type input "[DATE]"
click at [345, 155] on button "Download" at bounding box center [339, 157] width 32 height 13
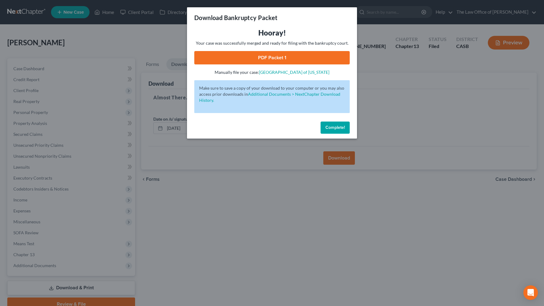
click at [277, 58] on link "PDF Packet 1" at bounding box center [271, 57] width 155 height 13
click at [335, 128] on span "Complete!" at bounding box center [334, 127] width 19 height 5
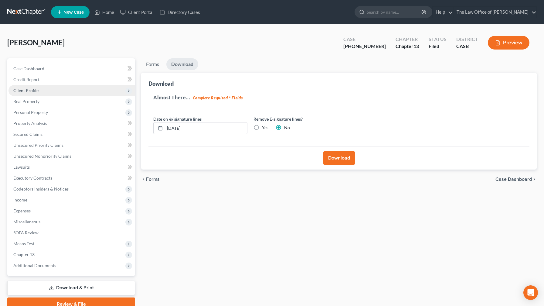
click at [39, 91] on span "Client Profile" at bounding box center [71, 90] width 127 height 11
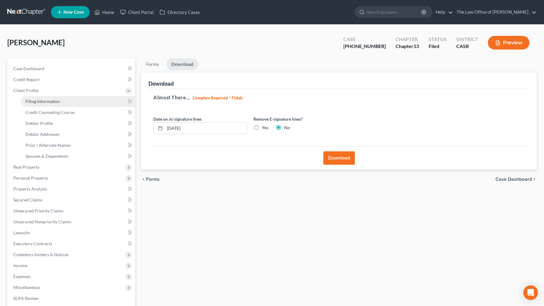
click at [40, 100] on span "Filing Information" at bounding box center [42, 101] width 34 height 5
select select "1"
select select "0"
select select "3"
select select "4"
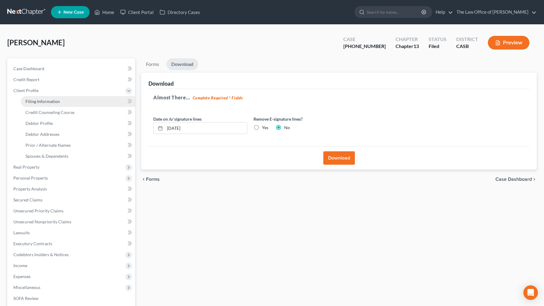
select select "1"
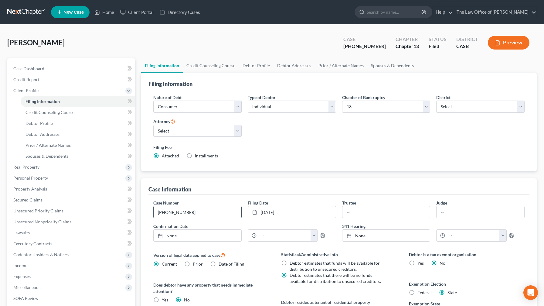
click at [179, 212] on input "[PHONE_NUMBER]" at bounding box center [198, 212] width 88 height 12
type input "25-03857-JBM13"
click at [39, 67] on span "Case Dashboard" at bounding box center [28, 68] width 31 height 5
select select "2"
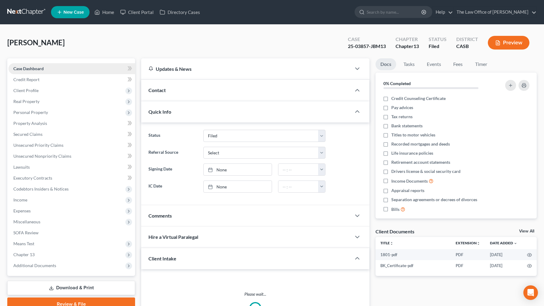
click at [39, 67] on span "Case Dashboard" at bounding box center [28, 68] width 30 height 5
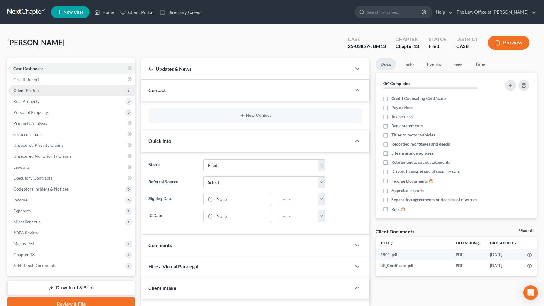
click at [42, 93] on span "Client Profile" at bounding box center [71, 90] width 127 height 11
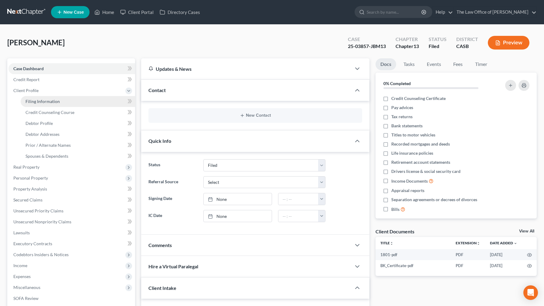
click at [53, 101] on span "Filing Information" at bounding box center [42, 101] width 34 height 5
select select "1"
select select "0"
select select "3"
select select "10"
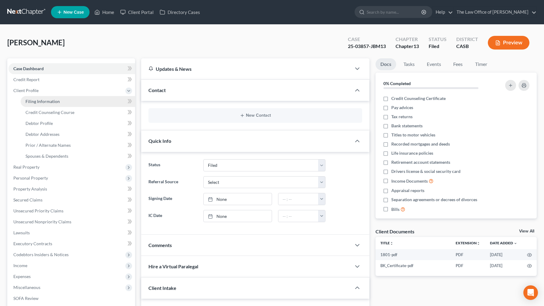
select select "0"
select select "4"
select select "1"
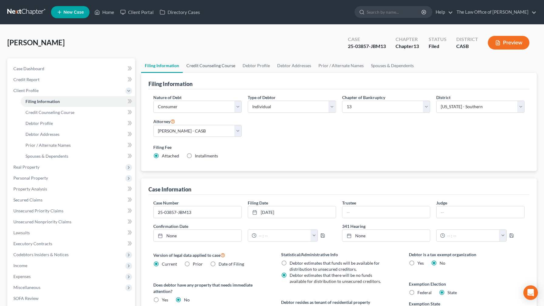
click at [202, 67] on link "Credit Counseling Course" at bounding box center [211, 65] width 56 height 15
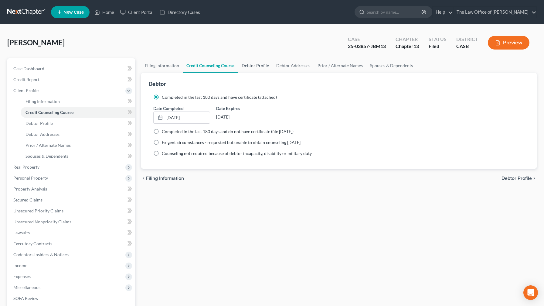
click at [252, 66] on link "Debtor Profile" at bounding box center [255, 65] width 35 height 15
select select "1"
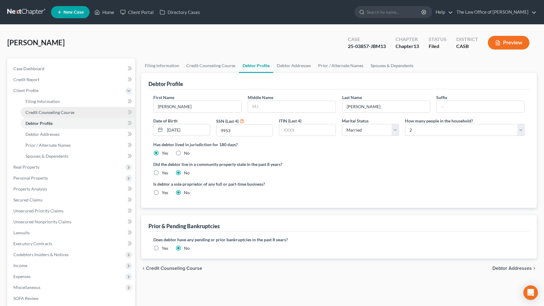
click at [60, 107] on link "Credit Counseling Course" at bounding box center [78, 112] width 114 height 11
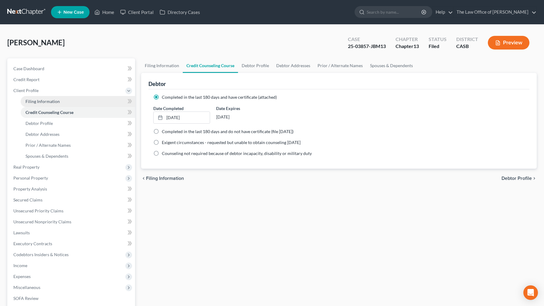
click at [64, 103] on link "Filing Information" at bounding box center [78, 101] width 114 height 11
select select "1"
select select "0"
select select "3"
select select "10"
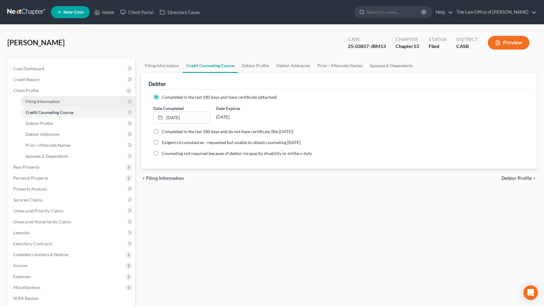
select select "0"
select select "4"
select select "1"
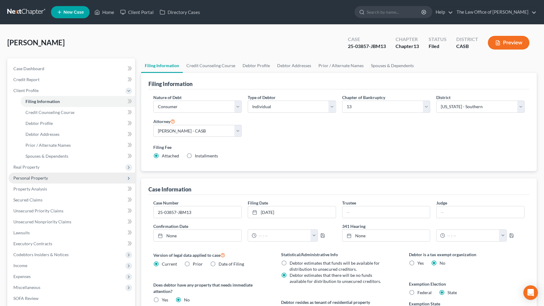
click at [57, 176] on span "Personal Property" at bounding box center [71, 177] width 127 height 11
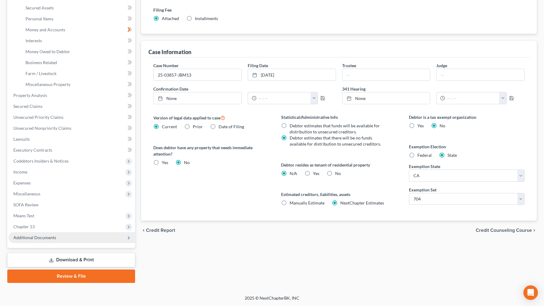
scroll to position [137, 0]
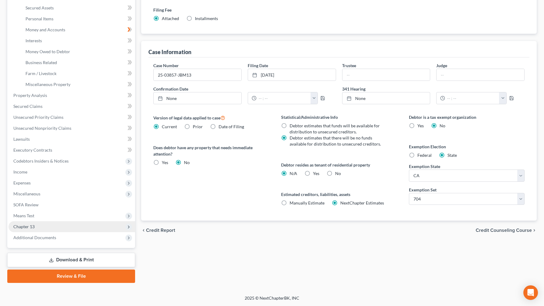
click at [63, 230] on span "Chapter 13" at bounding box center [71, 226] width 127 height 11
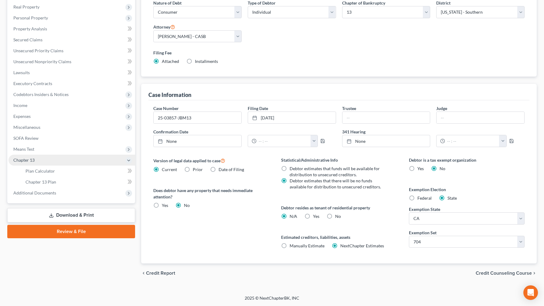
scroll to position [94, 0]
click at [98, 214] on link "Download & Print" at bounding box center [71, 215] width 128 height 14
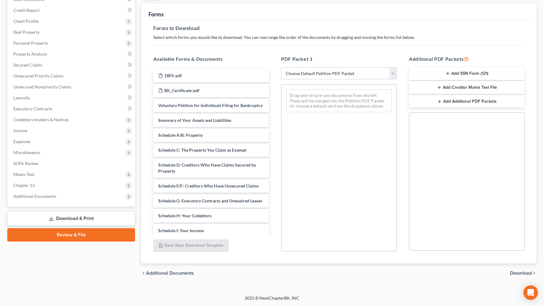
scroll to position [69, 0]
select select "0"
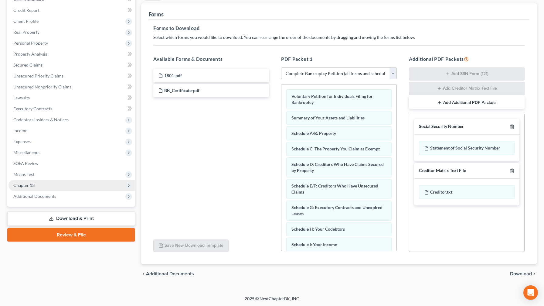
click at [76, 185] on span "Chapter 13" at bounding box center [71, 185] width 127 height 11
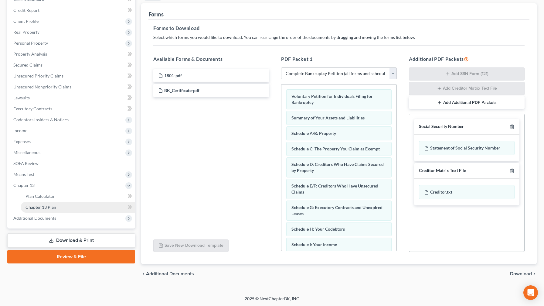
click at [69, 208] on link "Chapter 13 Plan" at bounding box center [78, 207] width 114 height 11
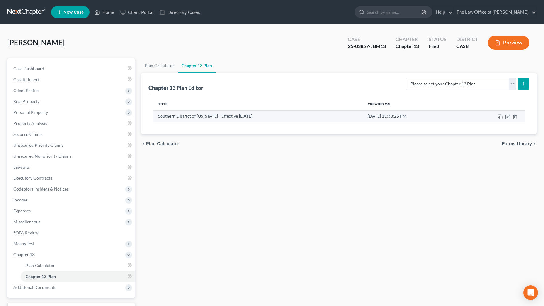
click at [500, 118] on icon "button" at bounding box center [500, 116] width 5 height 5
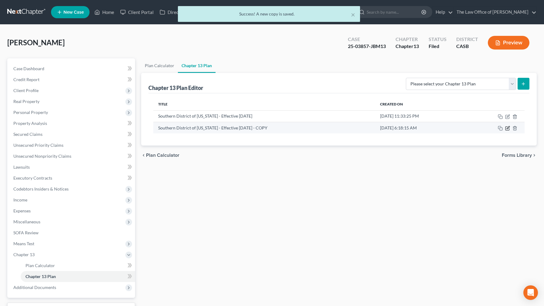
click at [507, 128] on icon "button" at bounding box center [507, 128] width 5 height 5
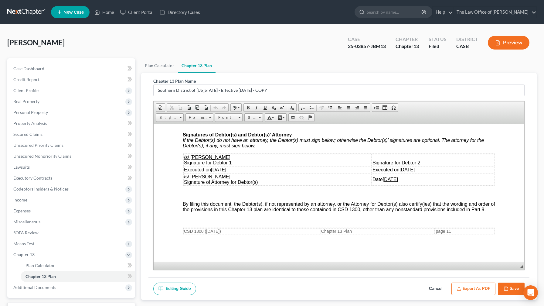
scroll to position [2536, 0]
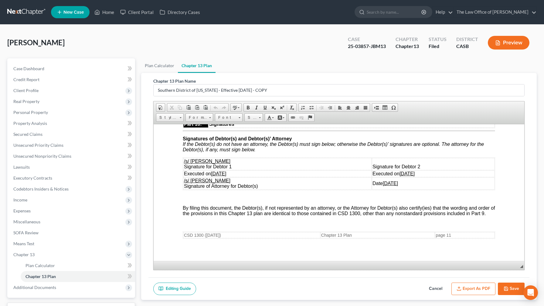
click at [225, 174] on u "[DATE]" at bounding box center [218, 173] width 15 height 5
click at [482, 288] on button "Export as PDF" at bounding box center [473, 288] width 44 height 13
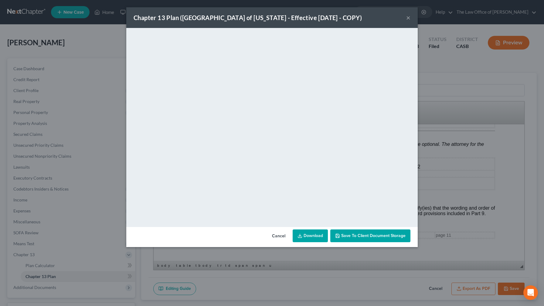
click at [310, 234] on link "Download" at bounding box center [310, 235] width 35 height 13
